Goal: Task Accomplishment & Management: Use online tool/utility

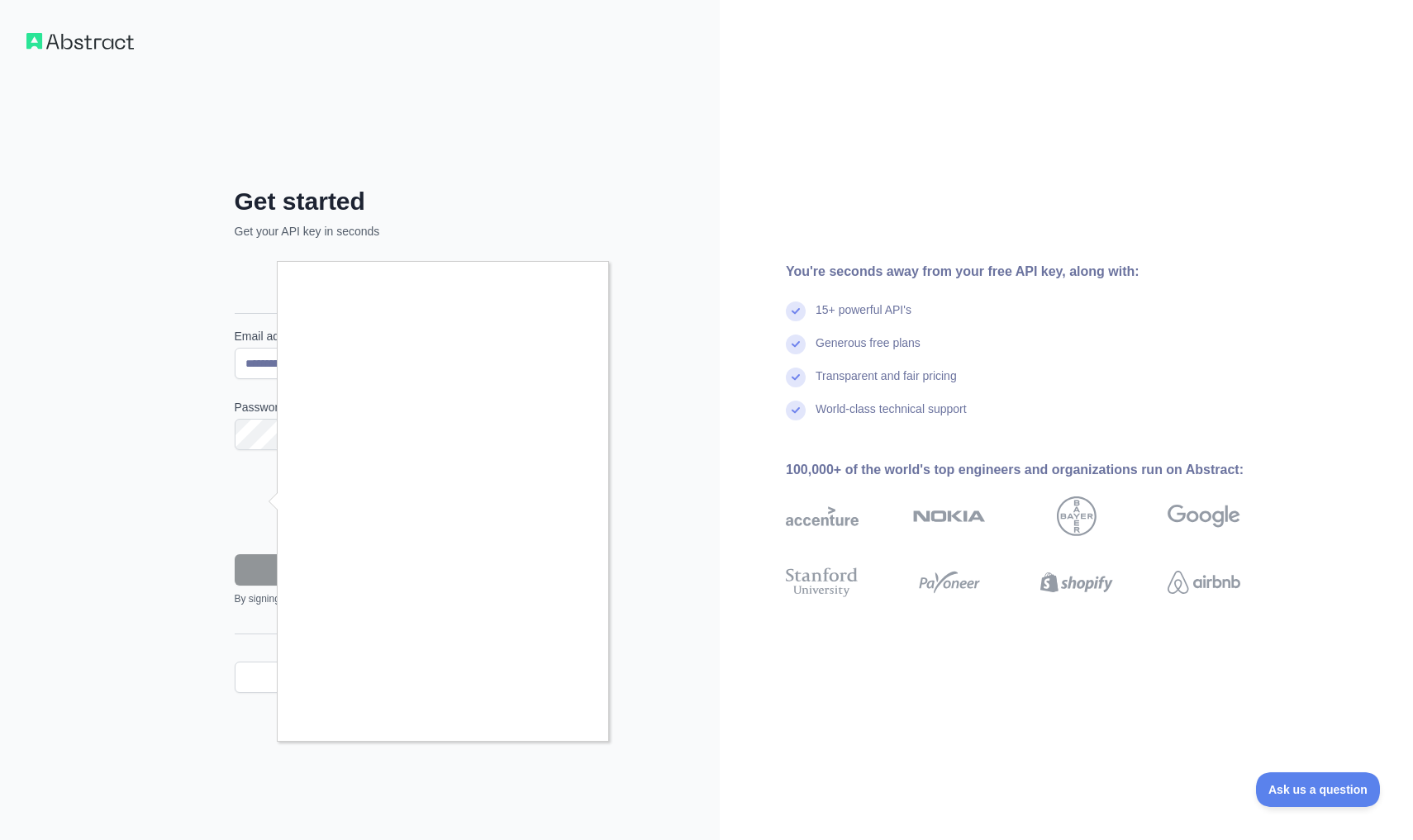
click at [552, 749] on div at bounding box center [706, 420] width 1413 height 840
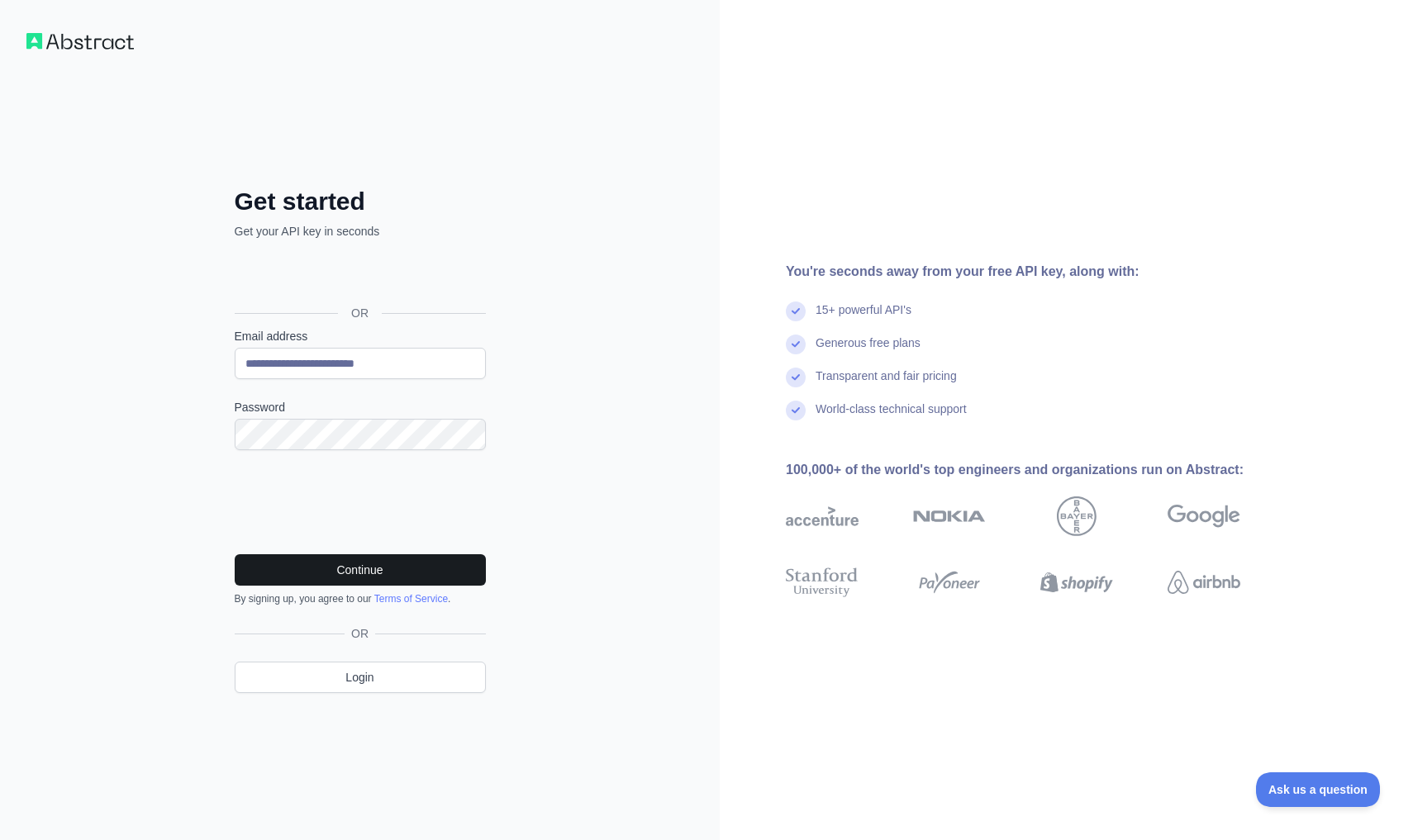
click at [340, 572] on button "Continue" at bounding box center [359, 570] width 251 height 32
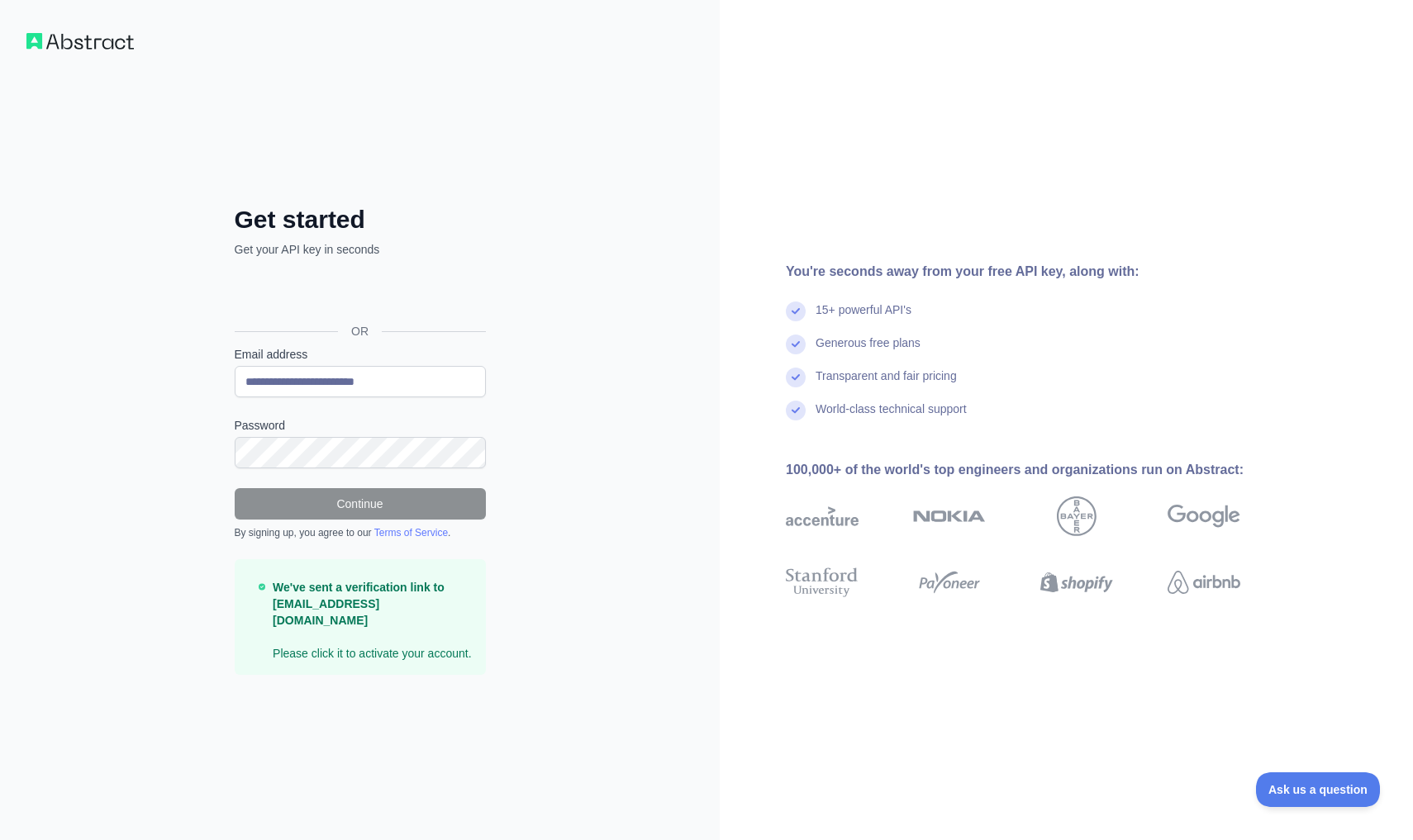
click at [595, 267] on div "**********" at bounding box center [359, 420] width 720 height 840
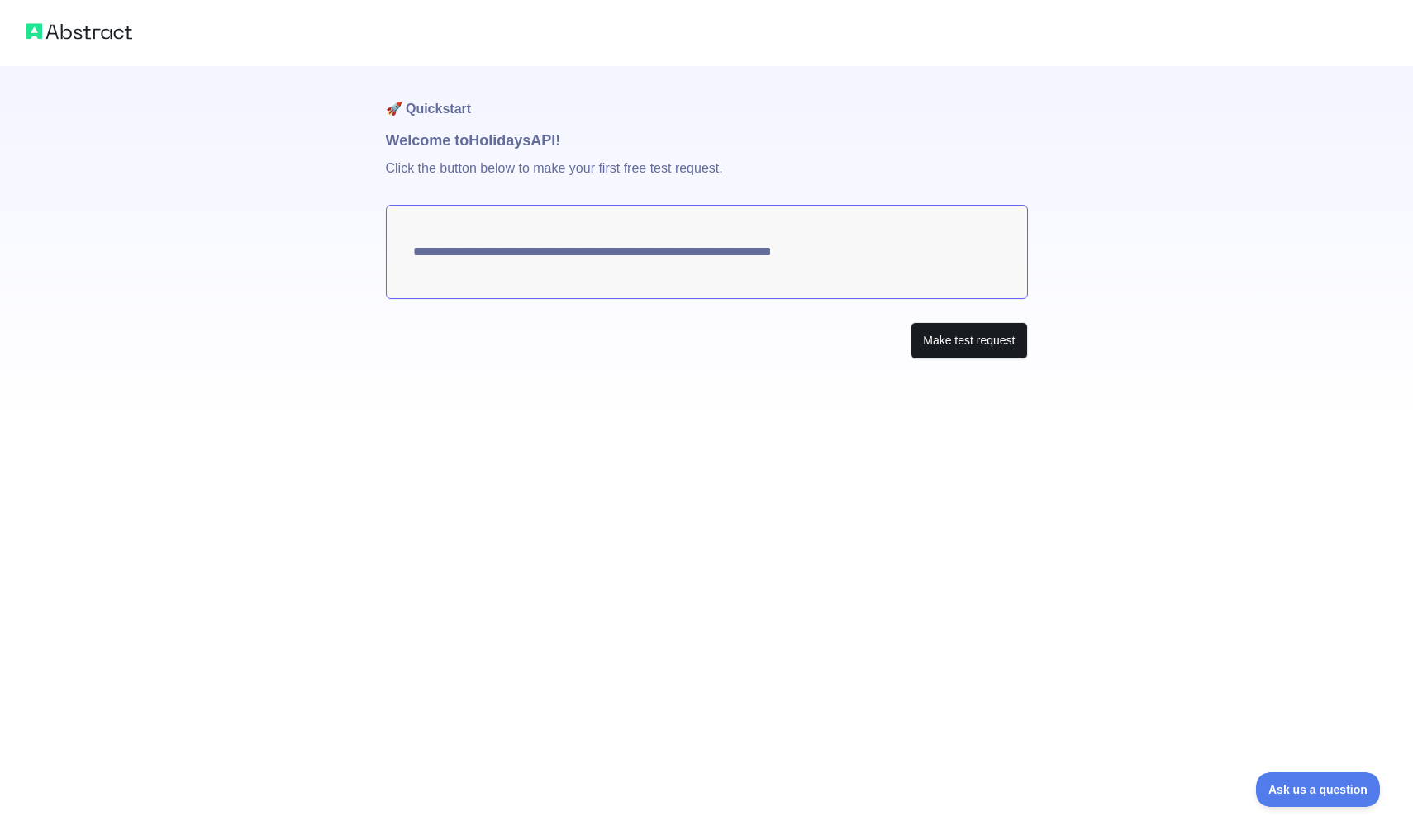
click at [922, 330] on button "Make test request" at bounding box center [969, 341] width 117 height 37
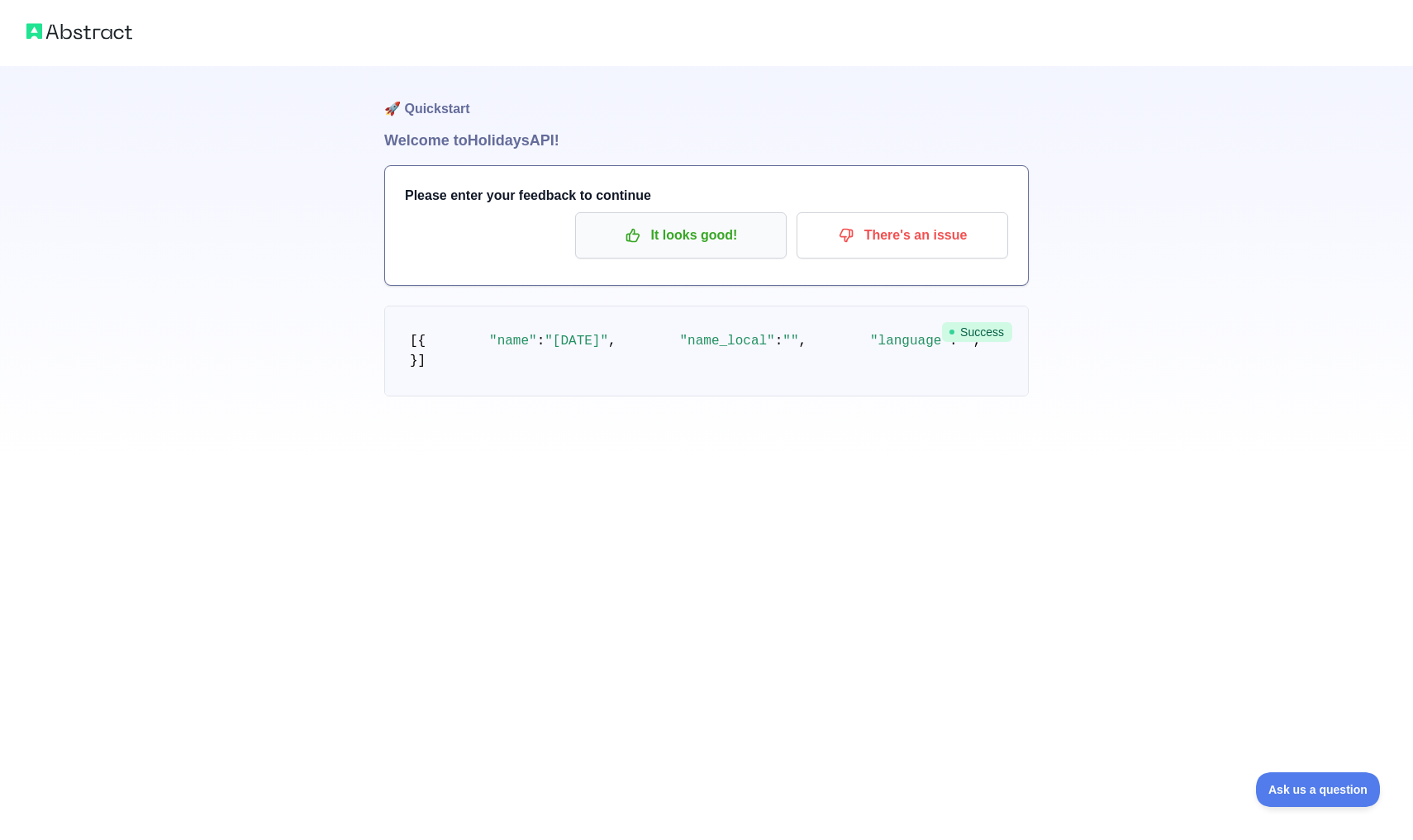
click at [659, 224] on p "It looks good!" at bounding box center [680, 235] width 187 height 28
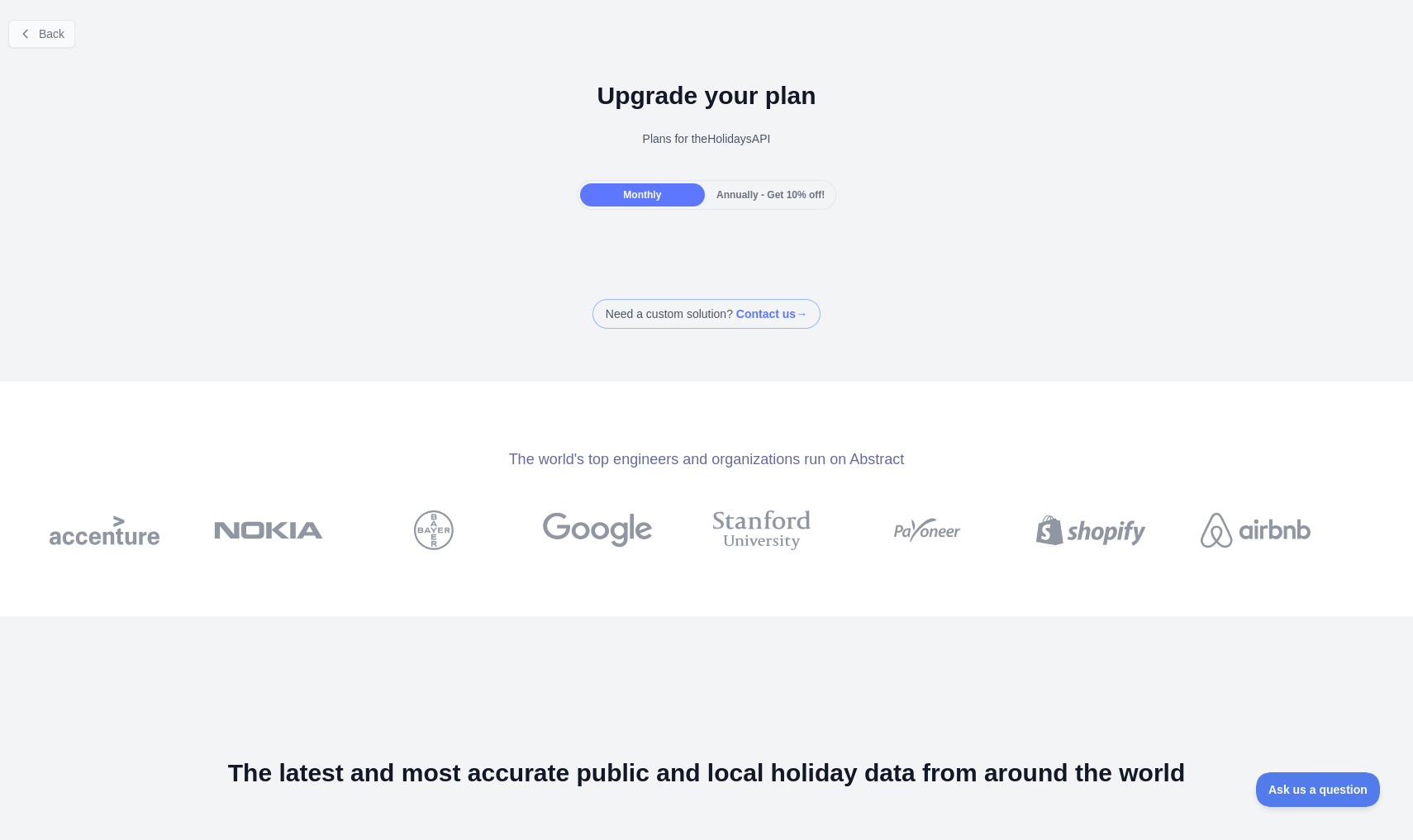
click at [39, 34] on span "Back" at bounding box center [51, 34] width 25 height 13
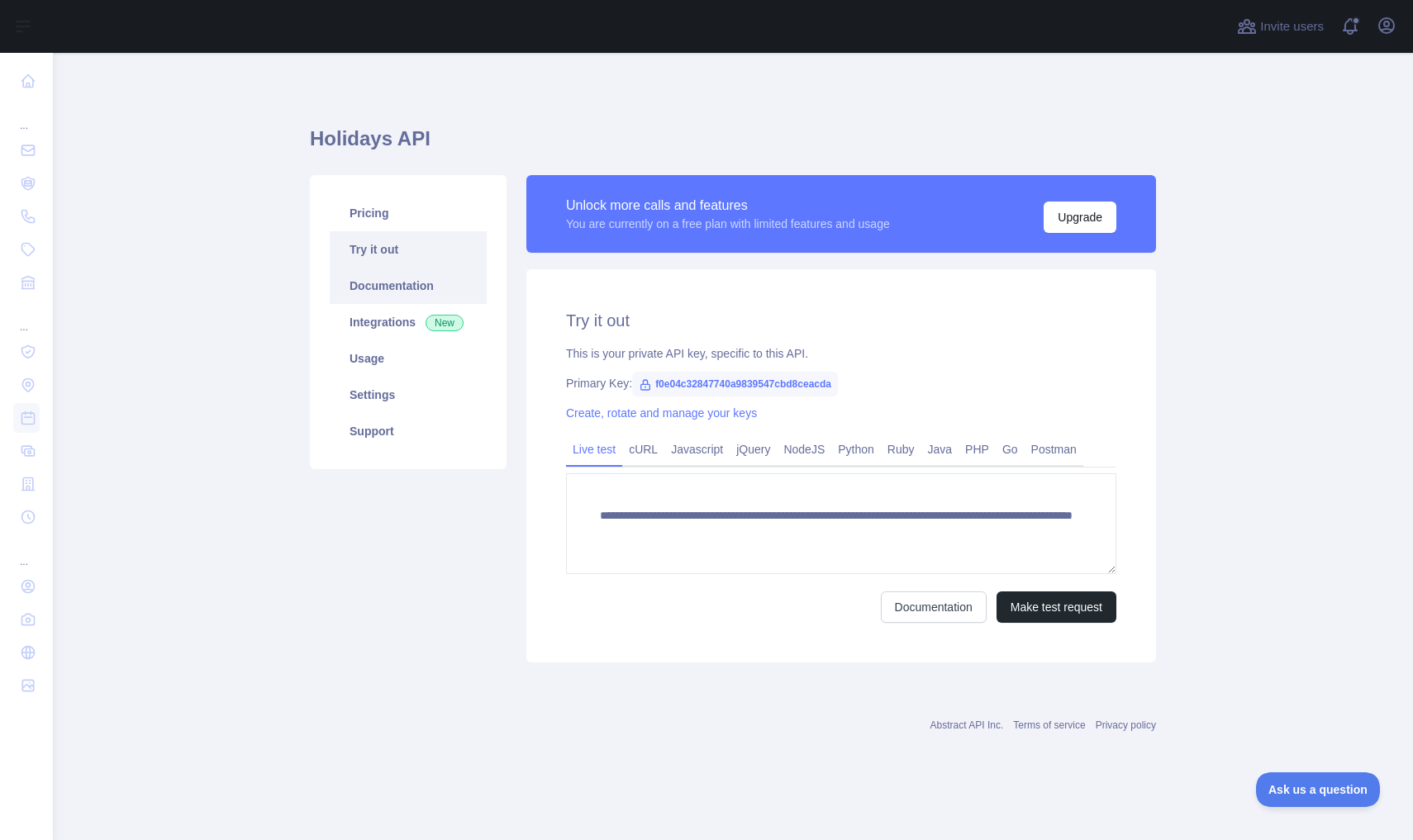
click at [395, 299] on link "Documentation" at bounding box center [408, 286] width 157 height 36
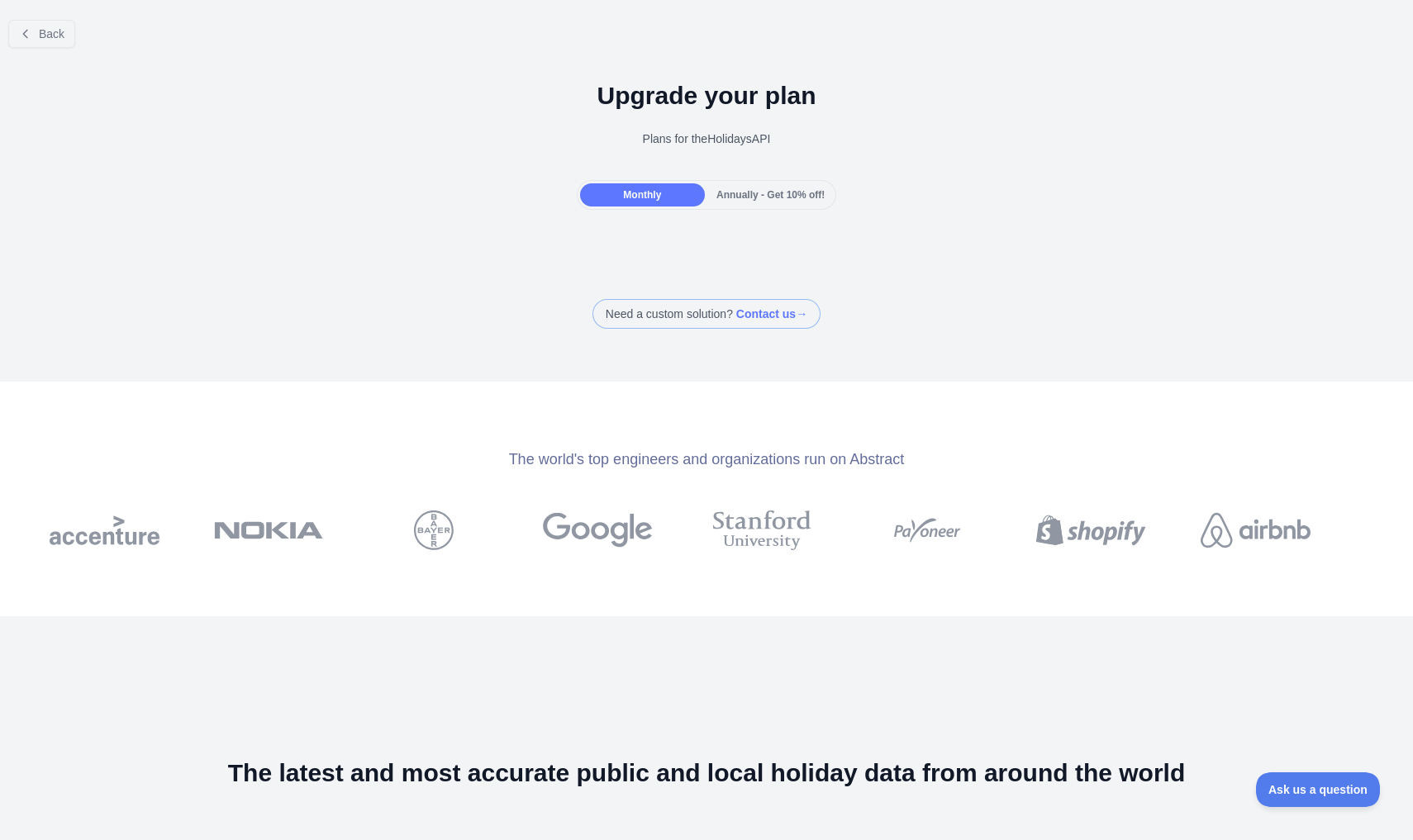
click at [762, 190] on span "Annually - Get 10% off!" at bounding box center [771, 195] width 108 height 11
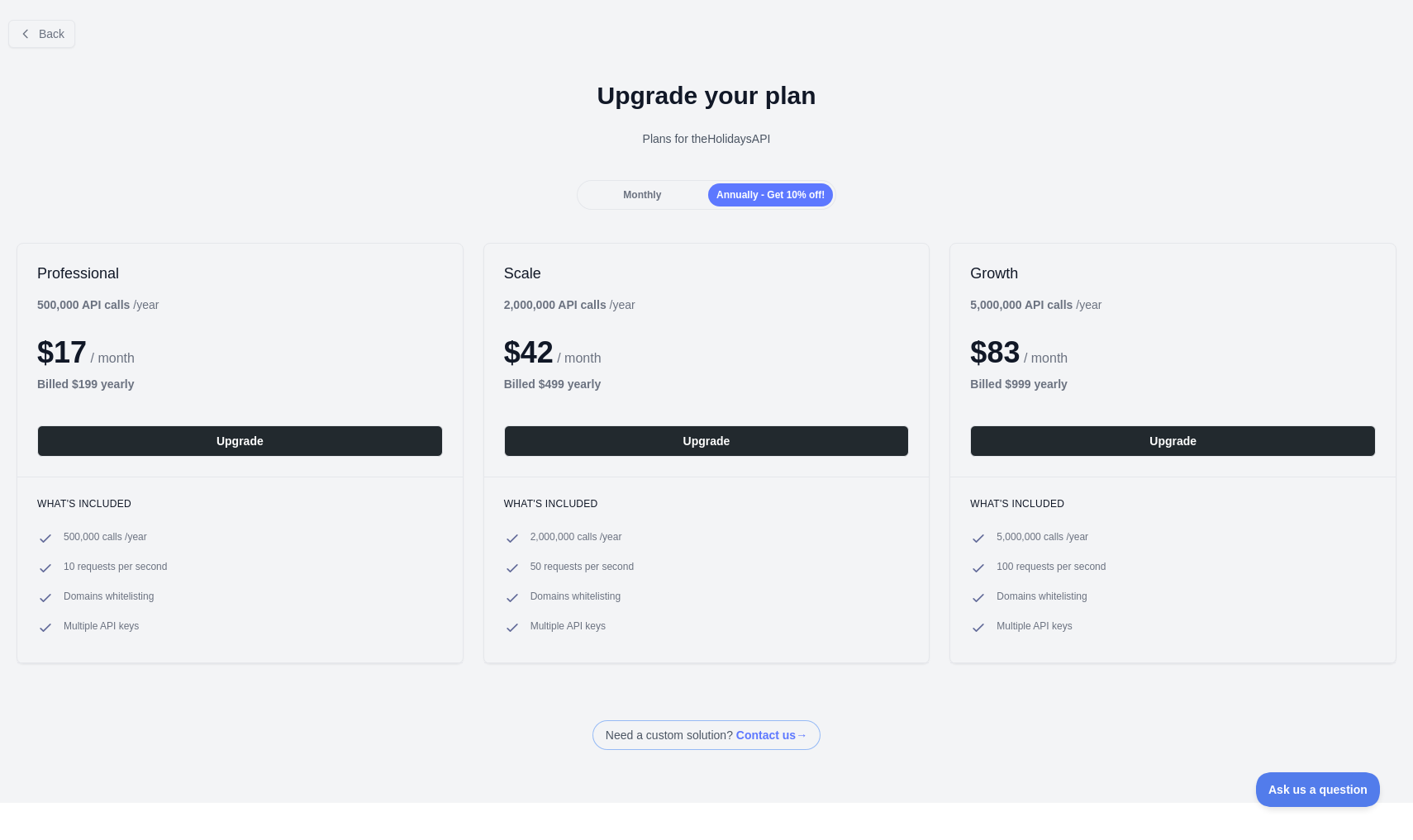
click at [630, 199] on span "Monthly" at bounding box center [641, 195] width 38 height 11
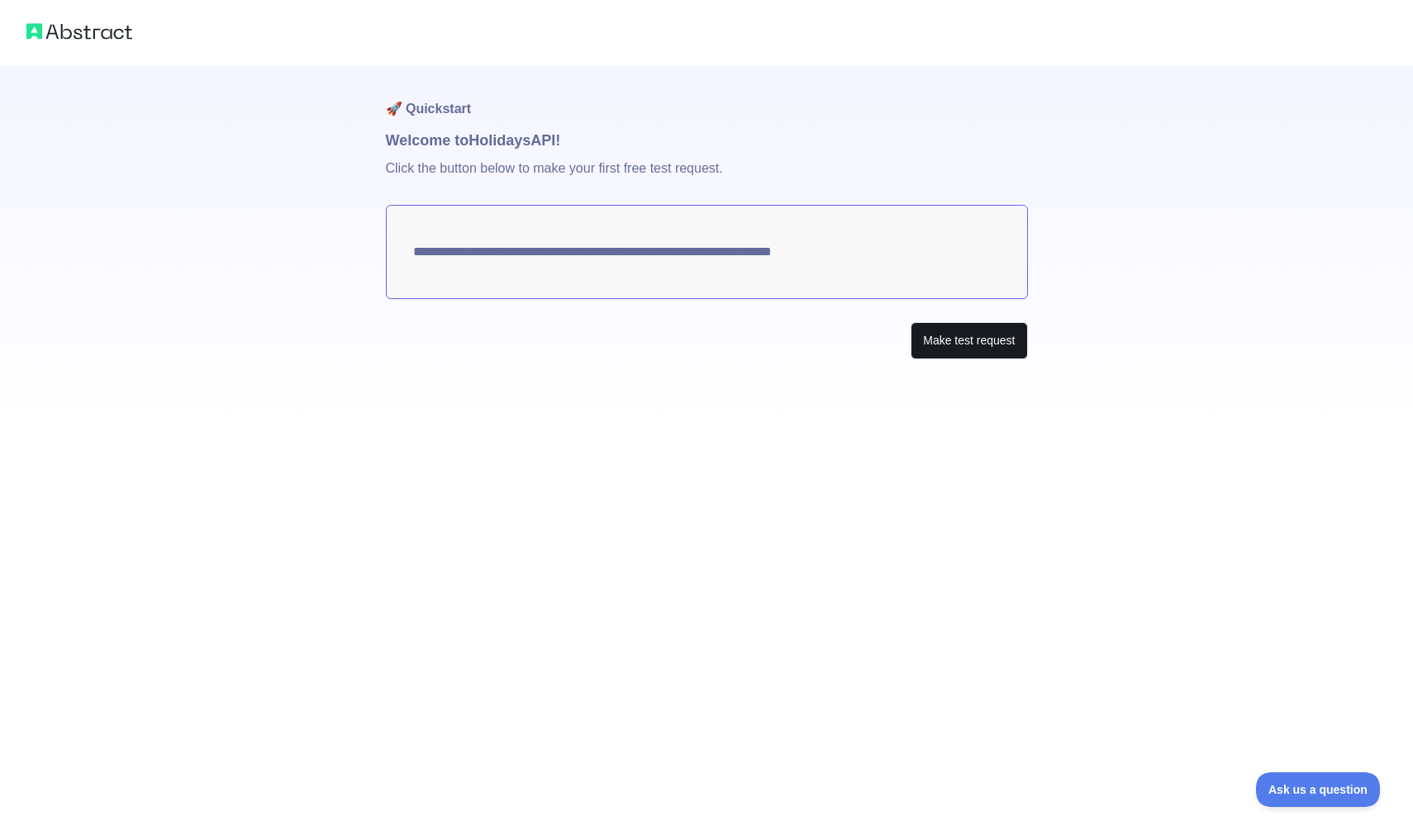
click at [937, 344] on button "Make test request" at bounding box center [969, 341] width 117 height 37
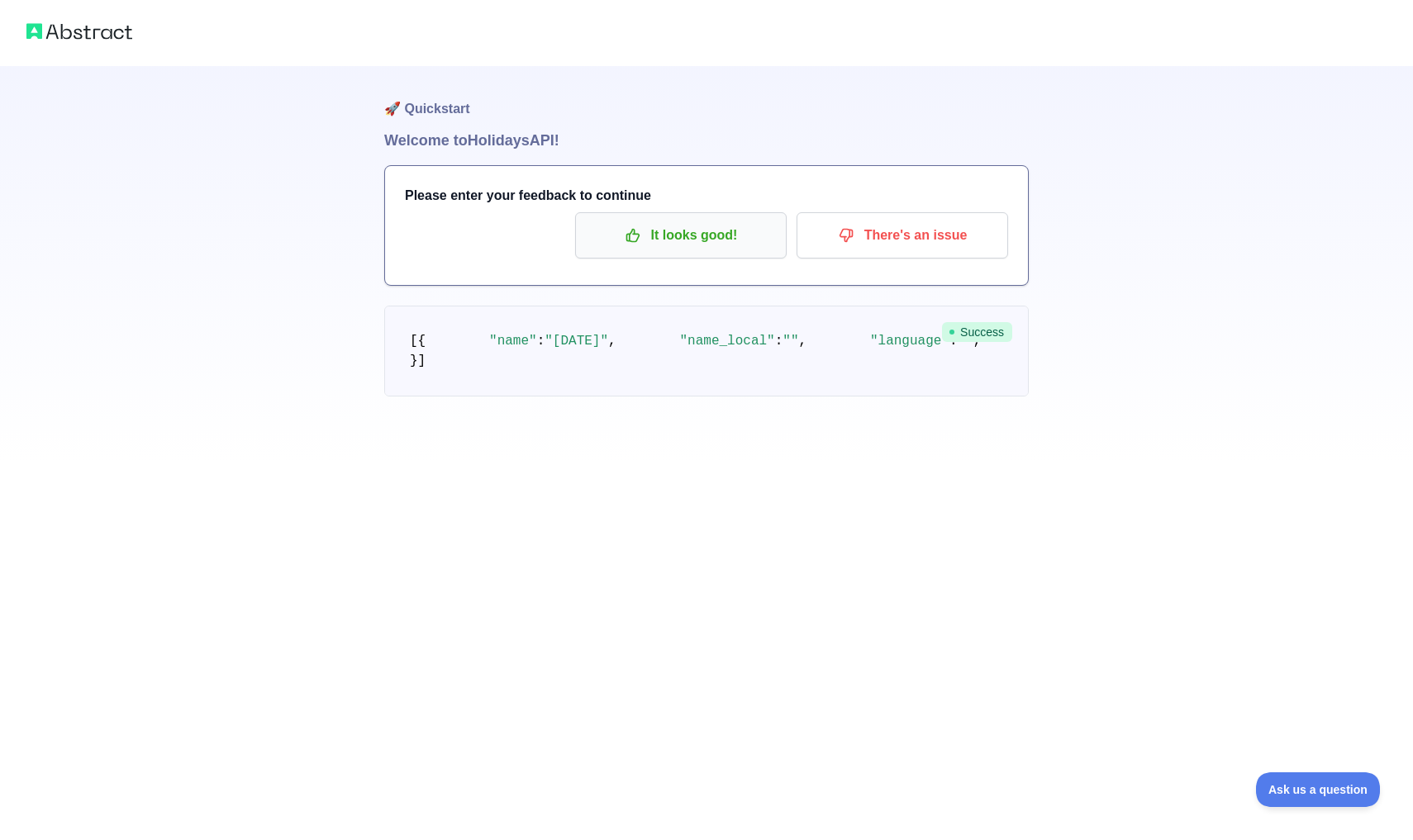
click at [657, 249] on button "It looks good!" at bounding box center [680, 236] width 212 height 47
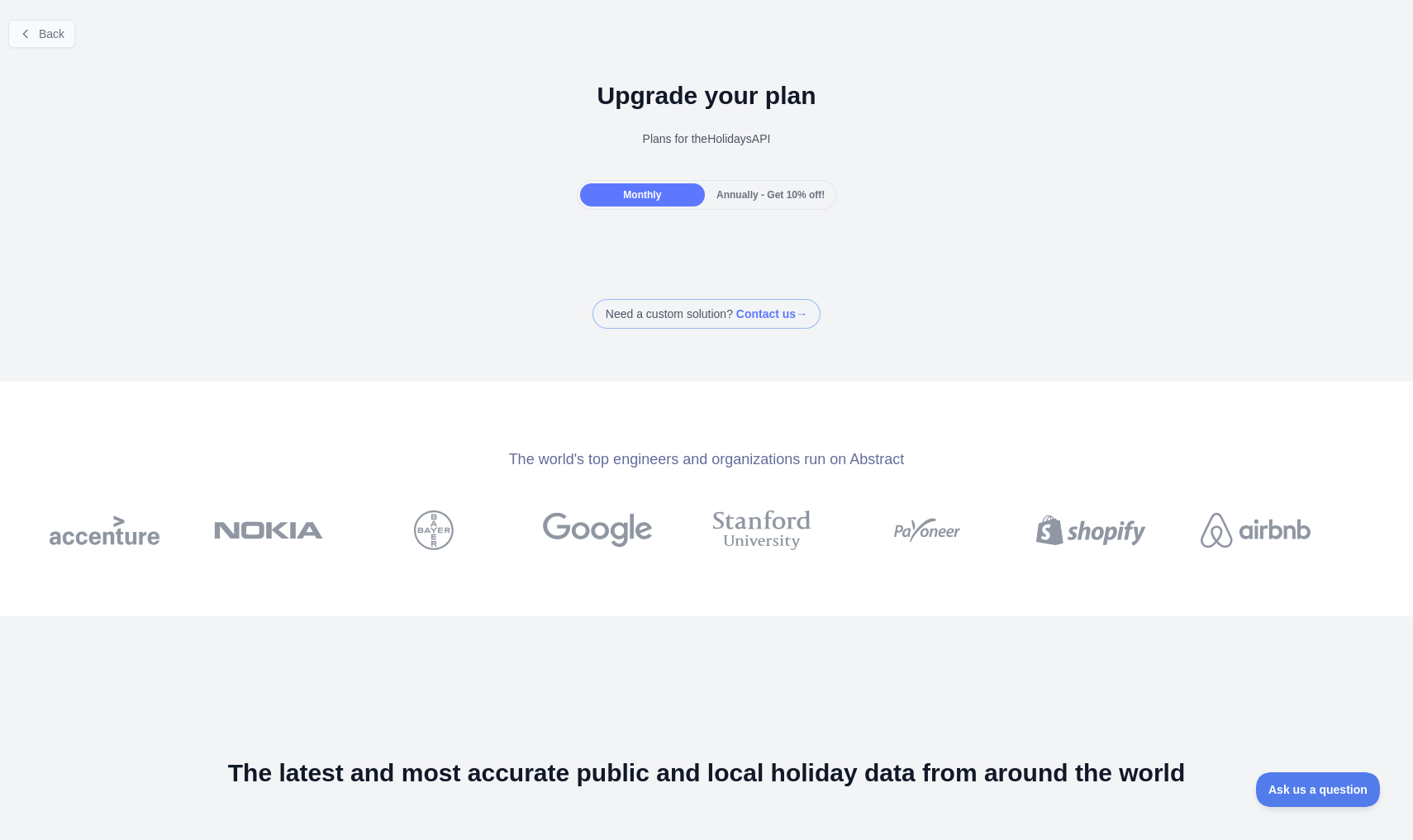
click at [35, 38] on button "Back" at bounding box center [42, 34] width 67 height 28
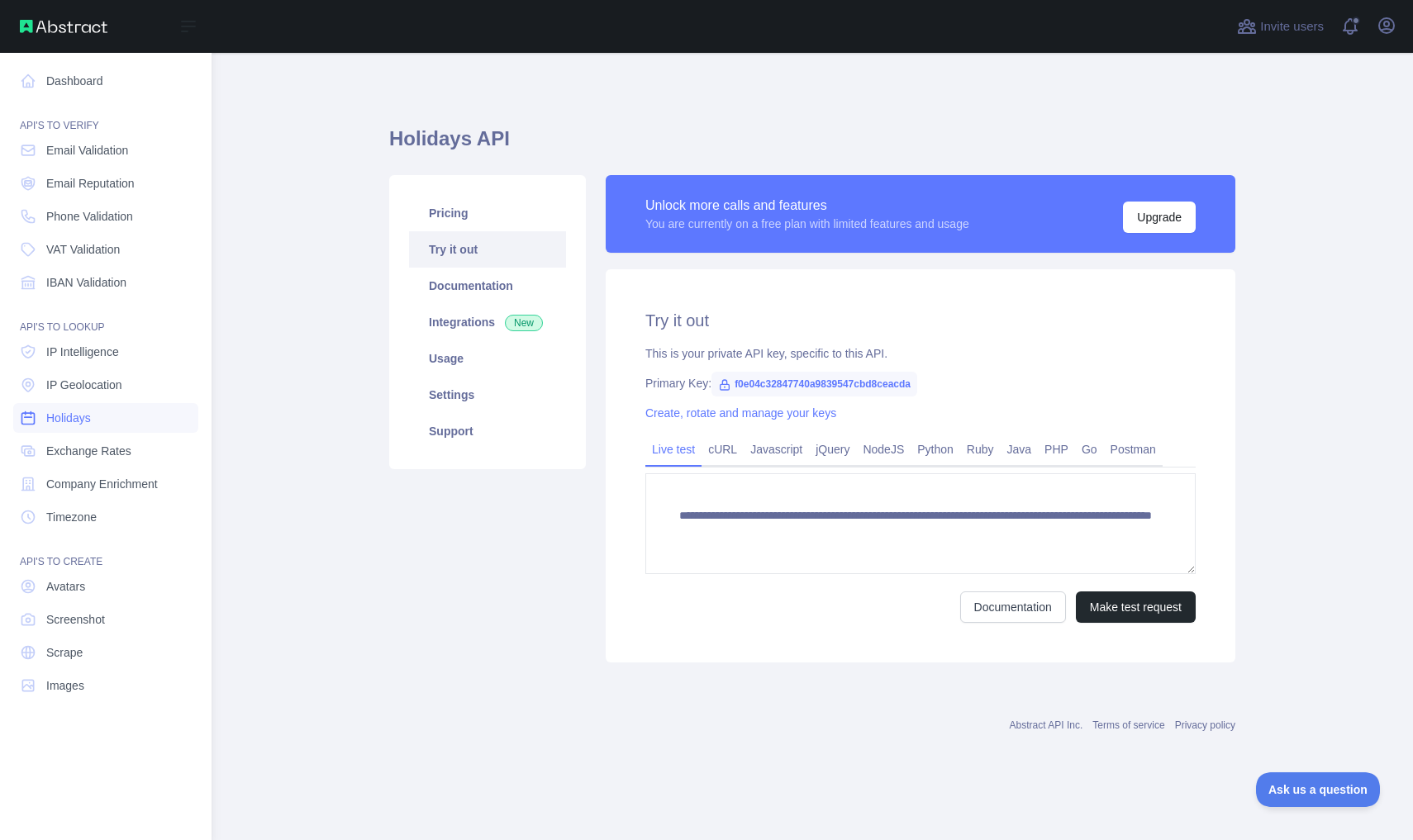
click at [66, 421] on span "Holidays" at bounding box center [69, 418] width 45 height 17
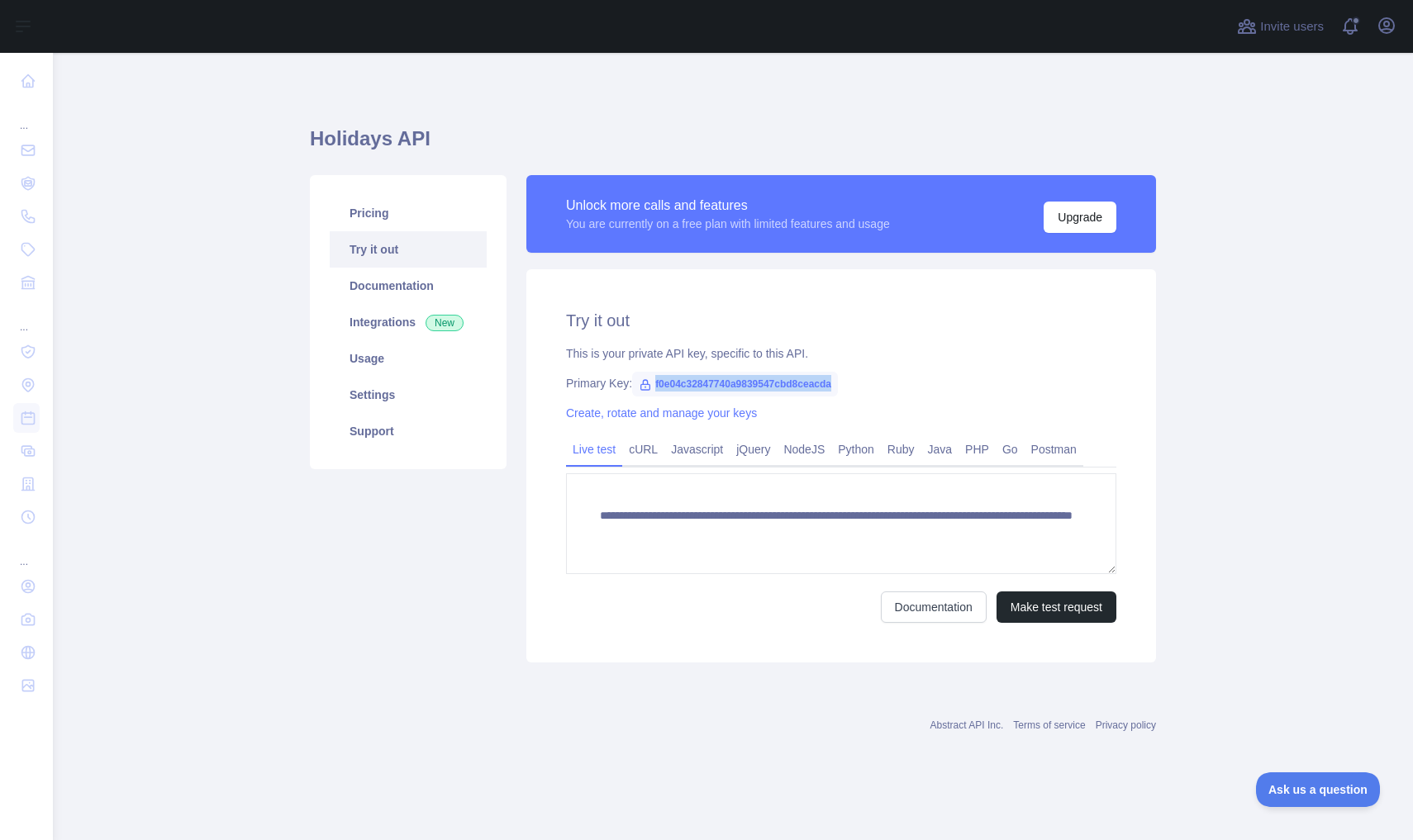
drag, startPoint x: 868, startPoint y: 382, endPoint x: 636, endPoint y: 379, distance: 232.0
click at [636, 379] on div "Primary Key: f0e04c32847740a9839547cbd8ceacda" at bounding box center [841, 384] width 551 height 17
copy div "f0e04c32847740a9839547cbd8ceacda"
click at [919, 609] on link "Documentation" at bounding box center [933, 608] width 105 height 32
